Goal: Task Accomplishment & Management: Use online tool/utility

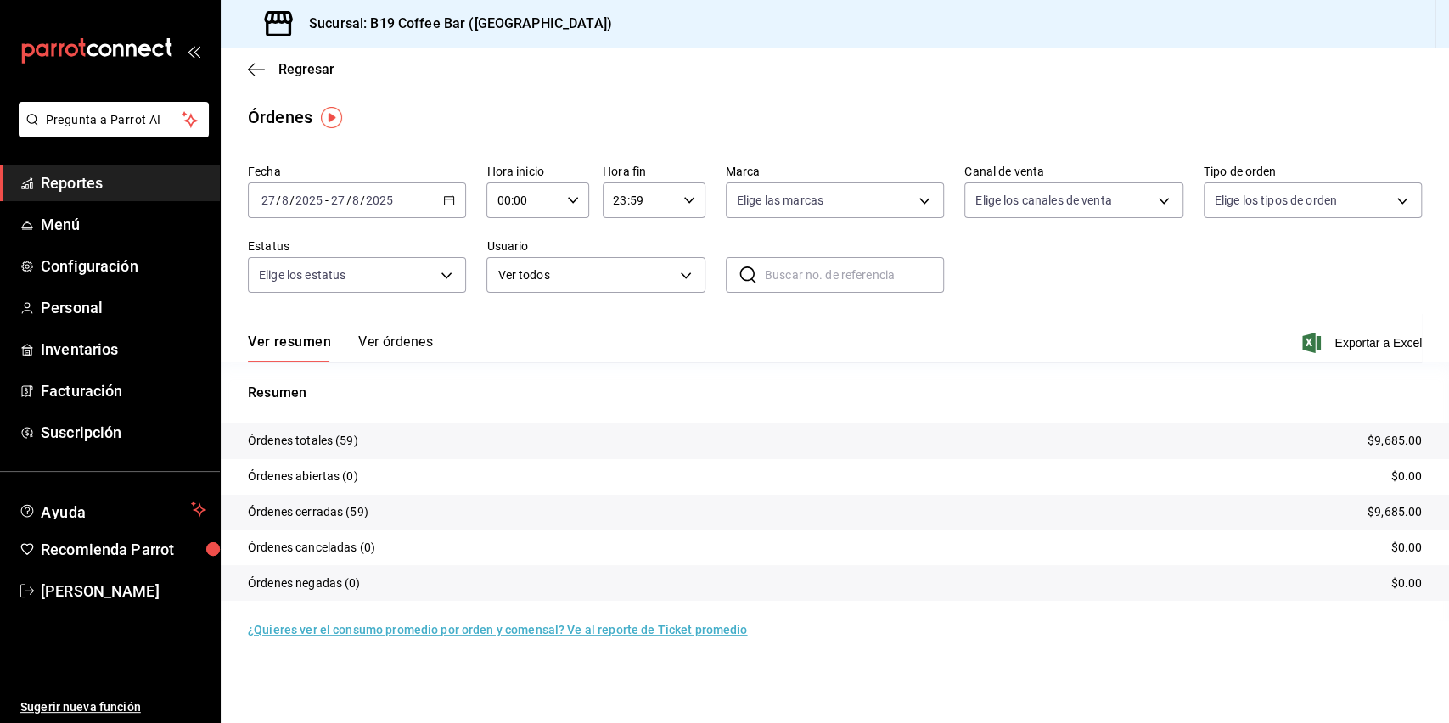
click at [95, 174] on span "Reportes" at bounding box center [124, 182] width 166 height 23
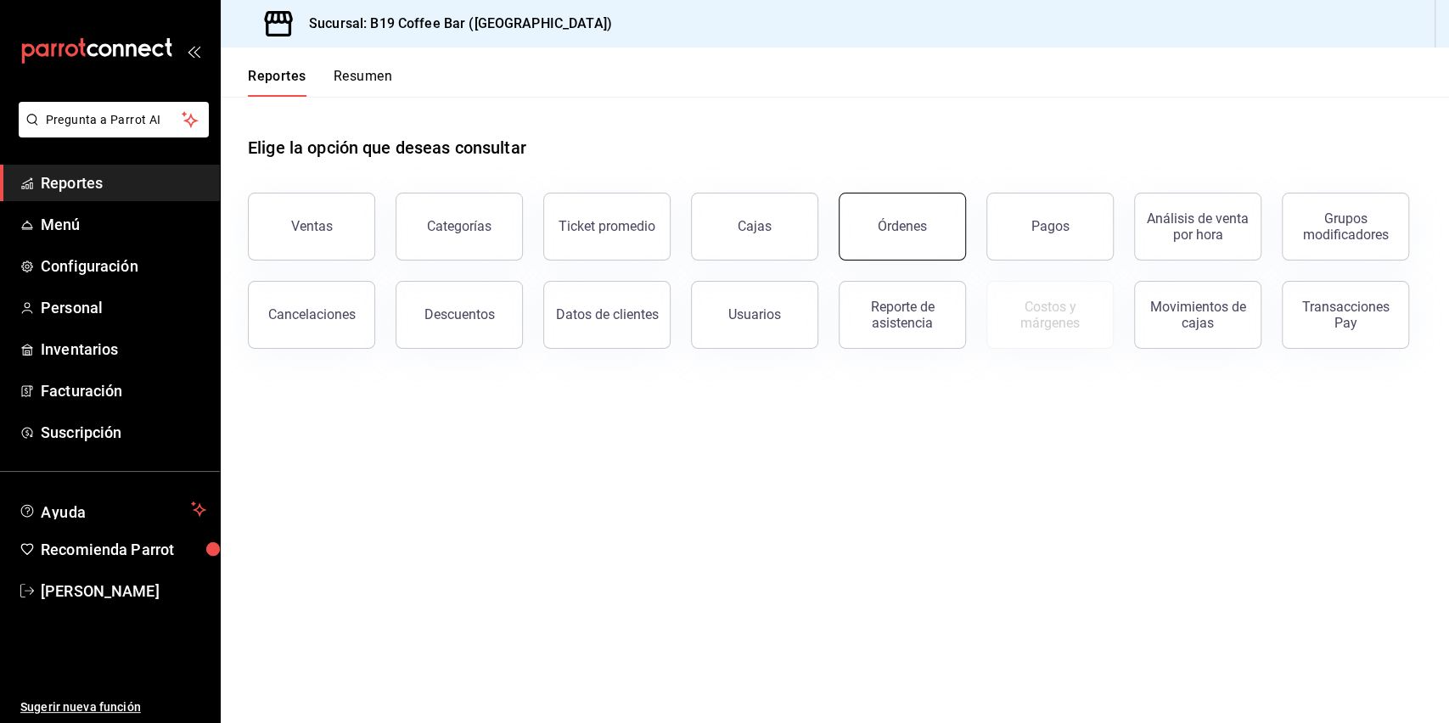
click at [878, 227] on button "Órdenes" at bounding box center [902, 227] width 127 height 68
